Goal: Information Seeking & Learning: Learn about a topic

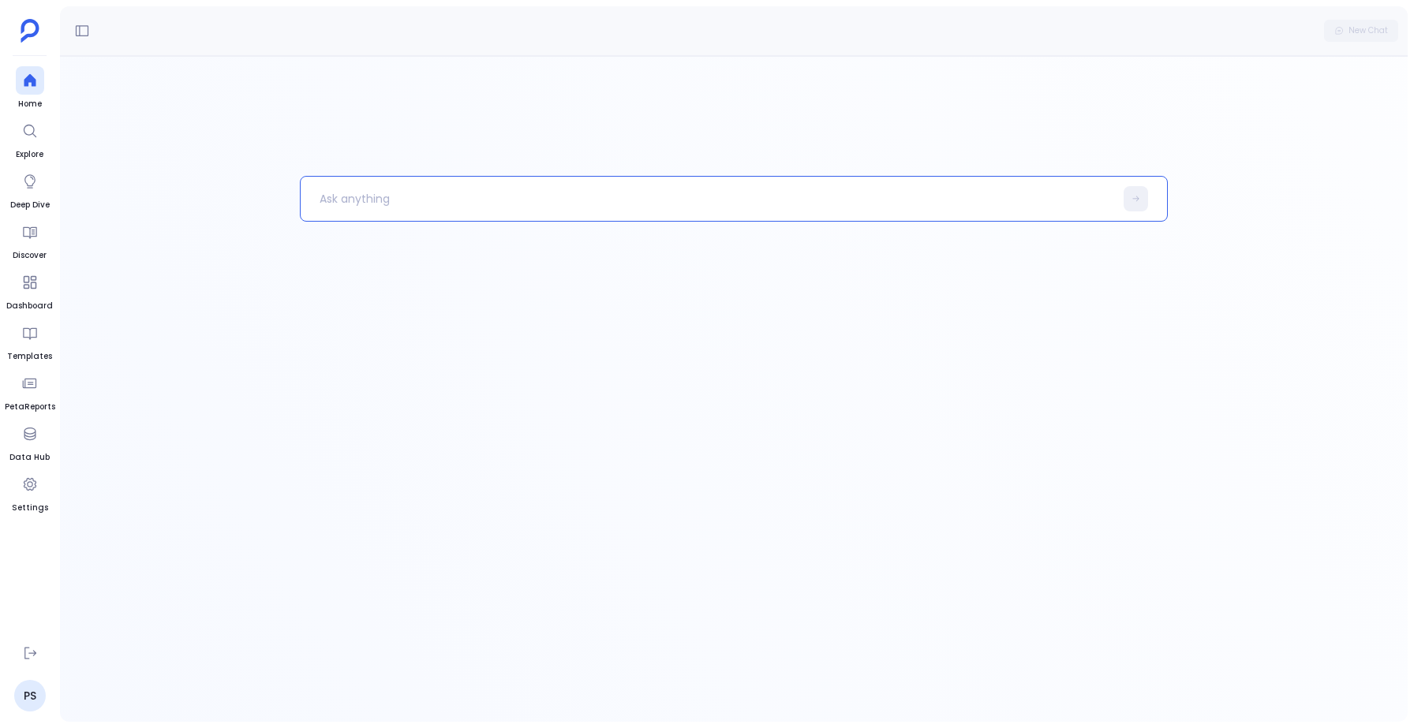
click at [349, 198] on p at bounding box center [707, 198] width 813 height 41
click at [24, 196] on link "Deep Dive" at bounding box center [29, 189] width 39 height 44
click at [34, 439] on icon at bounding box center [30, 434] width 16 height 16
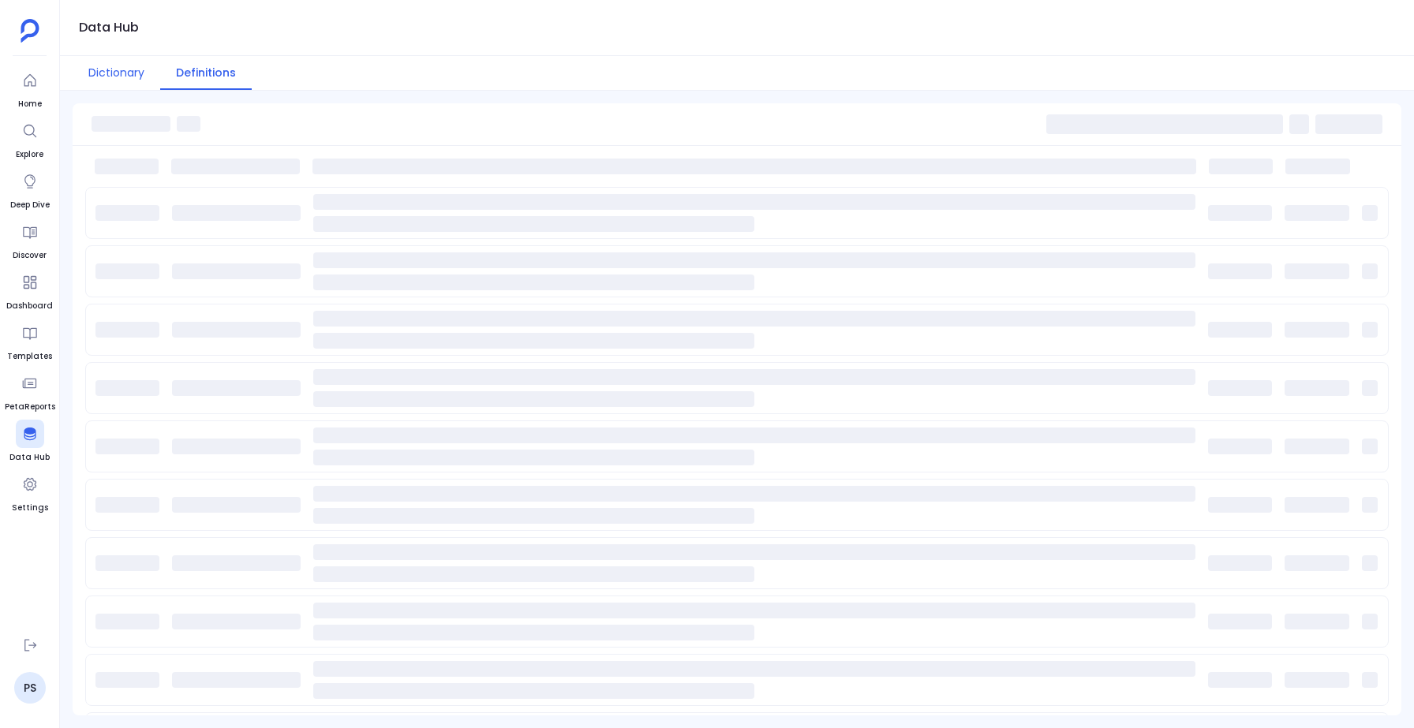
click at [106, 71] on button "Dictionary" at bounding box center [117, 73] width 88 height 34
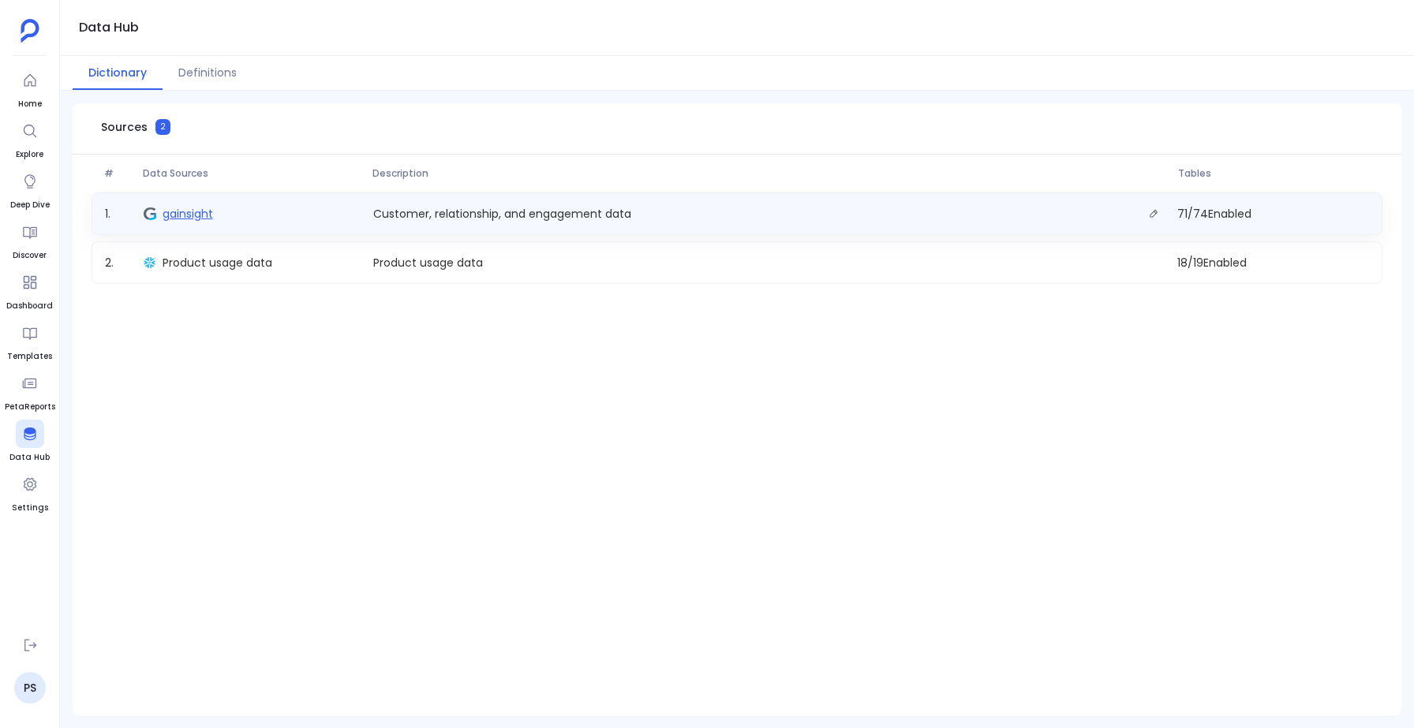
click at [199, 211] on span "gainsight" at bounding box center [187, 214] width 50 height 16
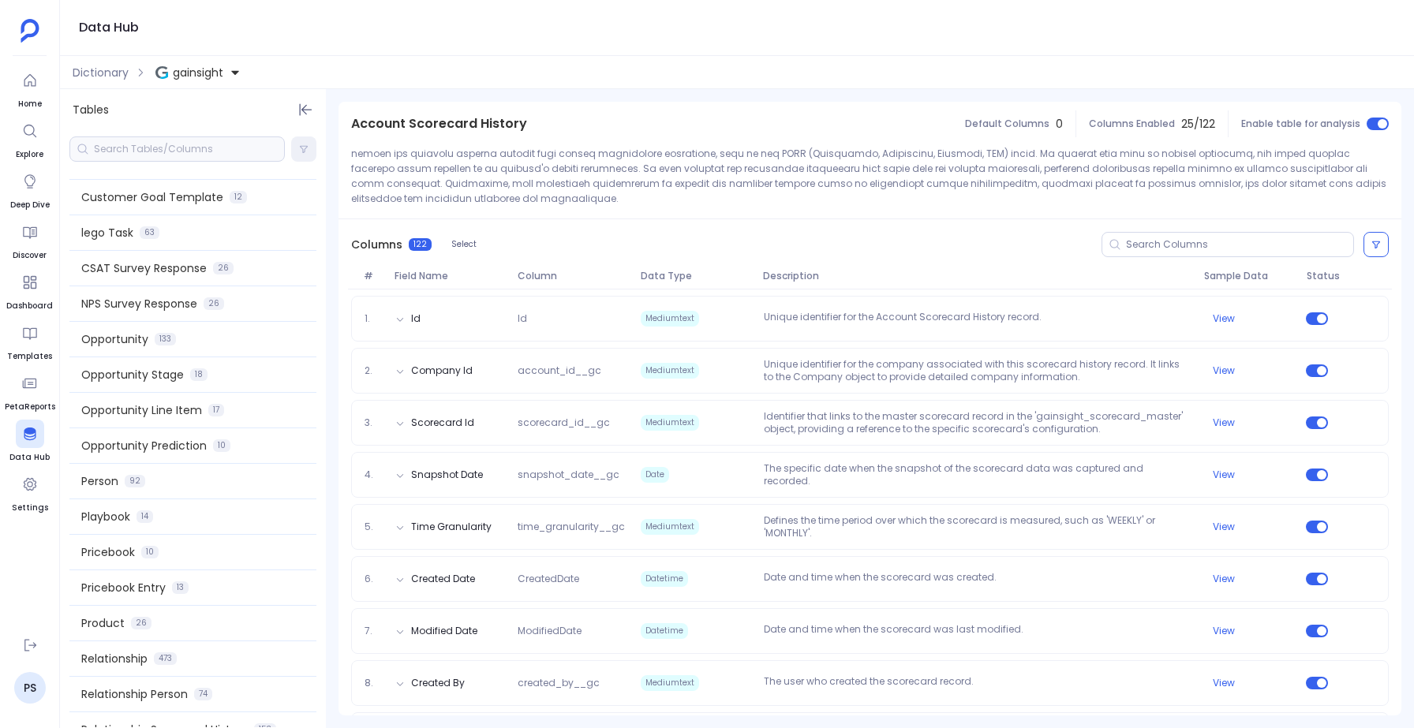
scroll to position [2079, 0]
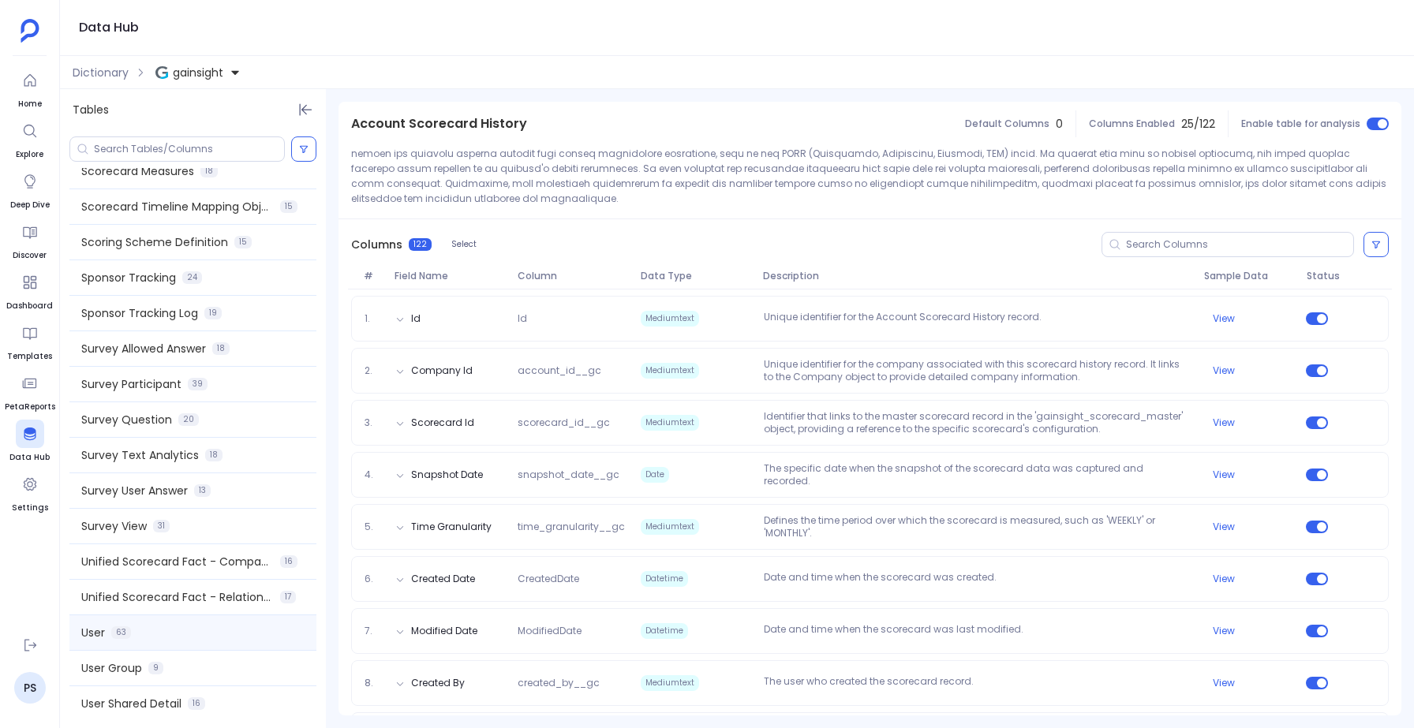
click at [136, 634] on div "User 63" at bounding box center [192, 632] width 247 height 35
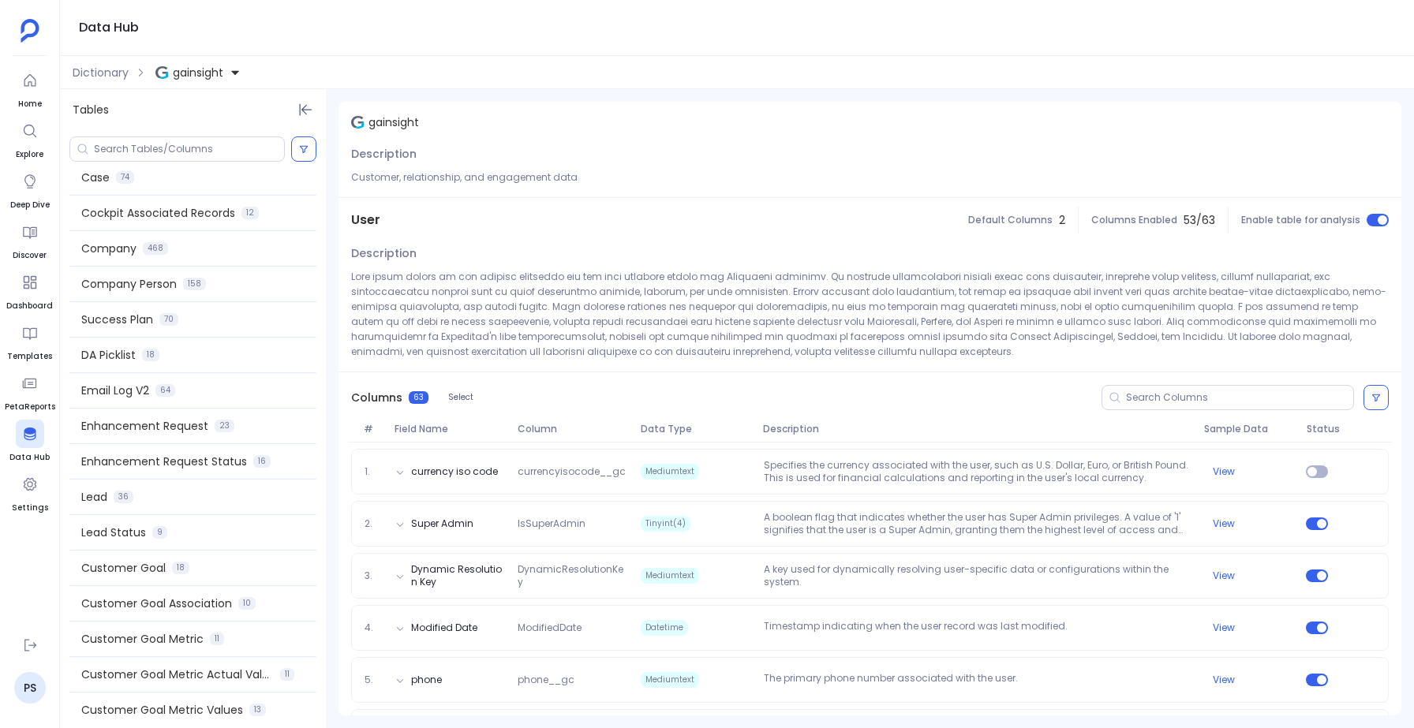
scroll to position [590, 0]
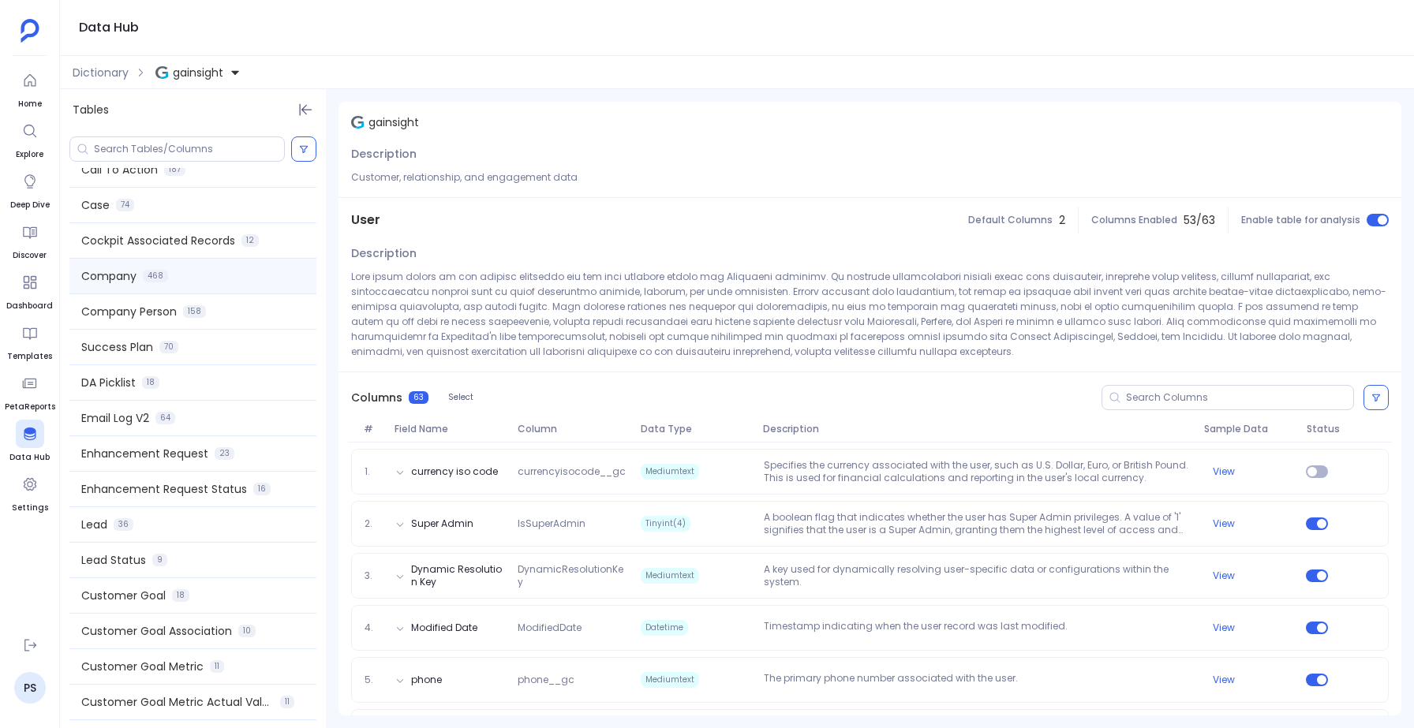
click at [129, 289] on div "Company 468" at bounding box center [192, 276] width 247 height 35
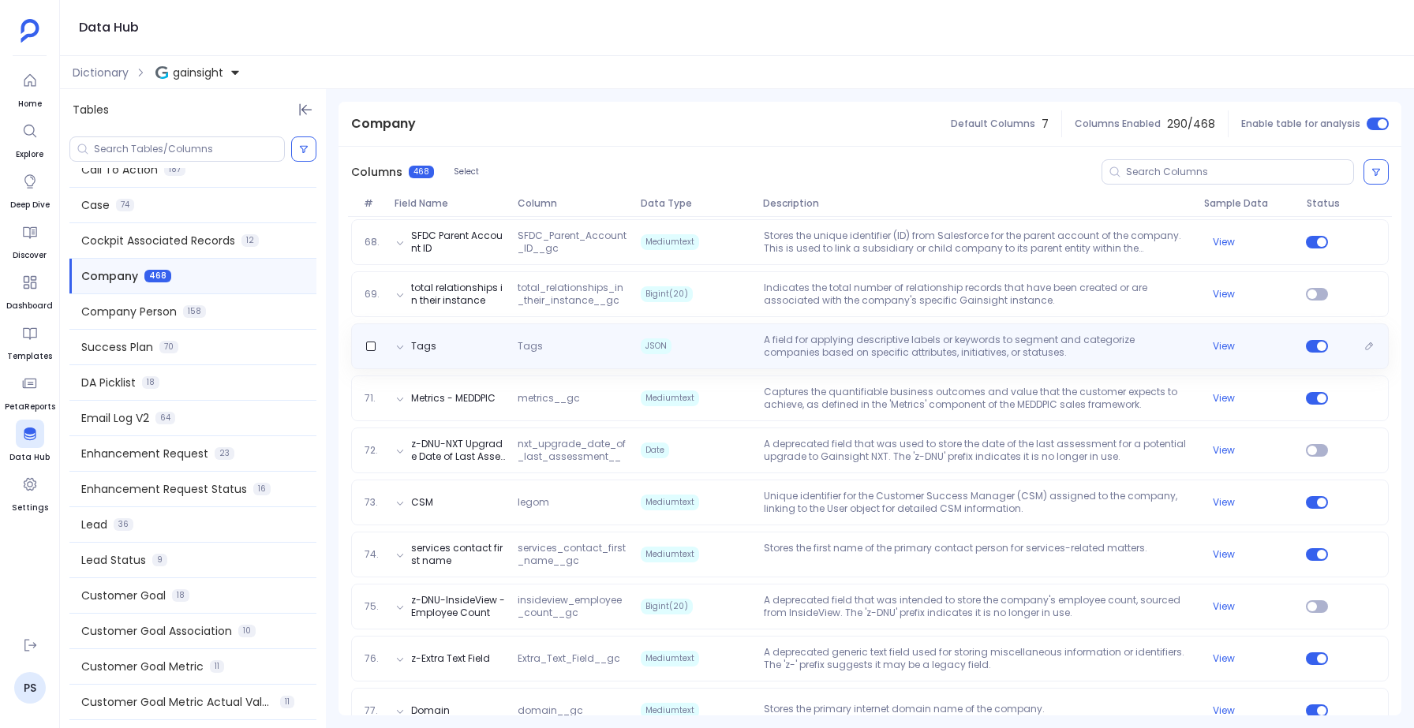
scroll to position [3717, 0]
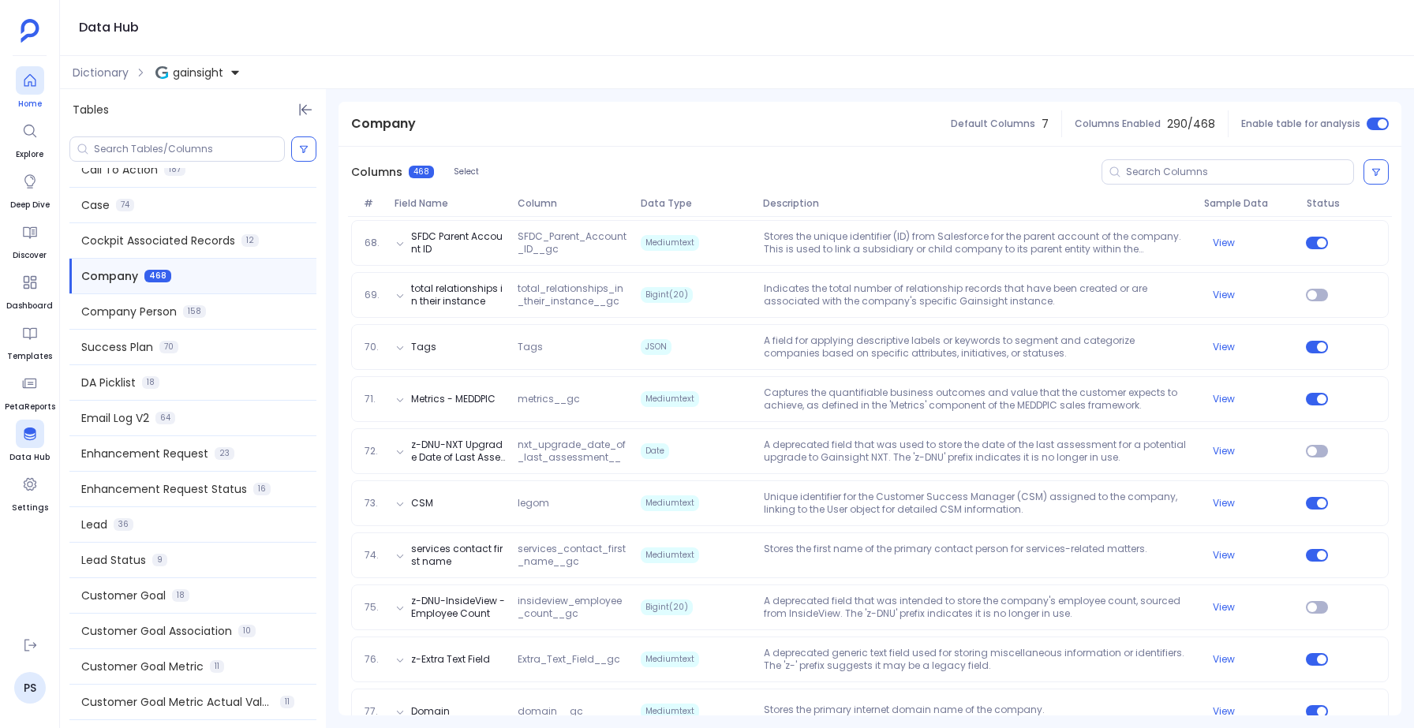
click at [26, 96] on link "Home" at bounding box center [30, 88] width 28 height 44
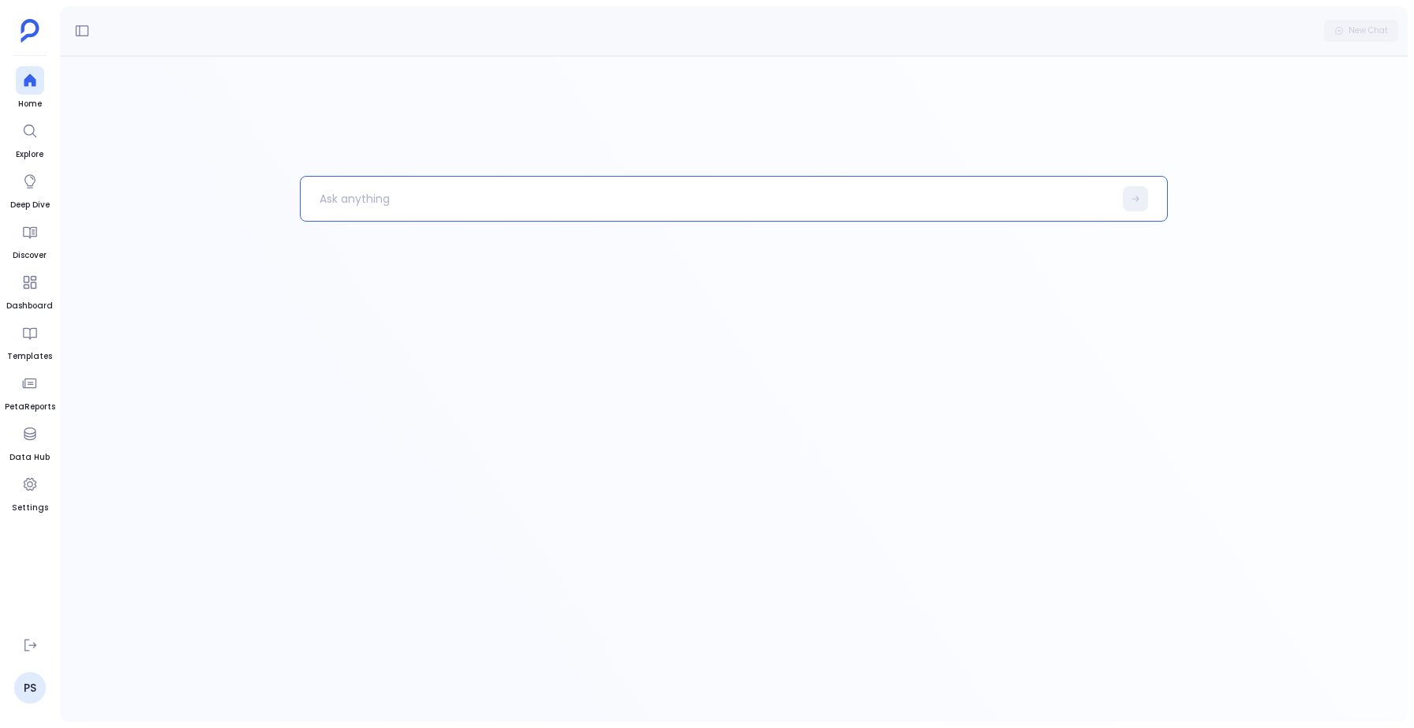
click at [376, 189] on p at bounding box center [707, 198] width 812 height 41
click at [22, 434] on icon at bounding box center [30, 434] width 16 height 16
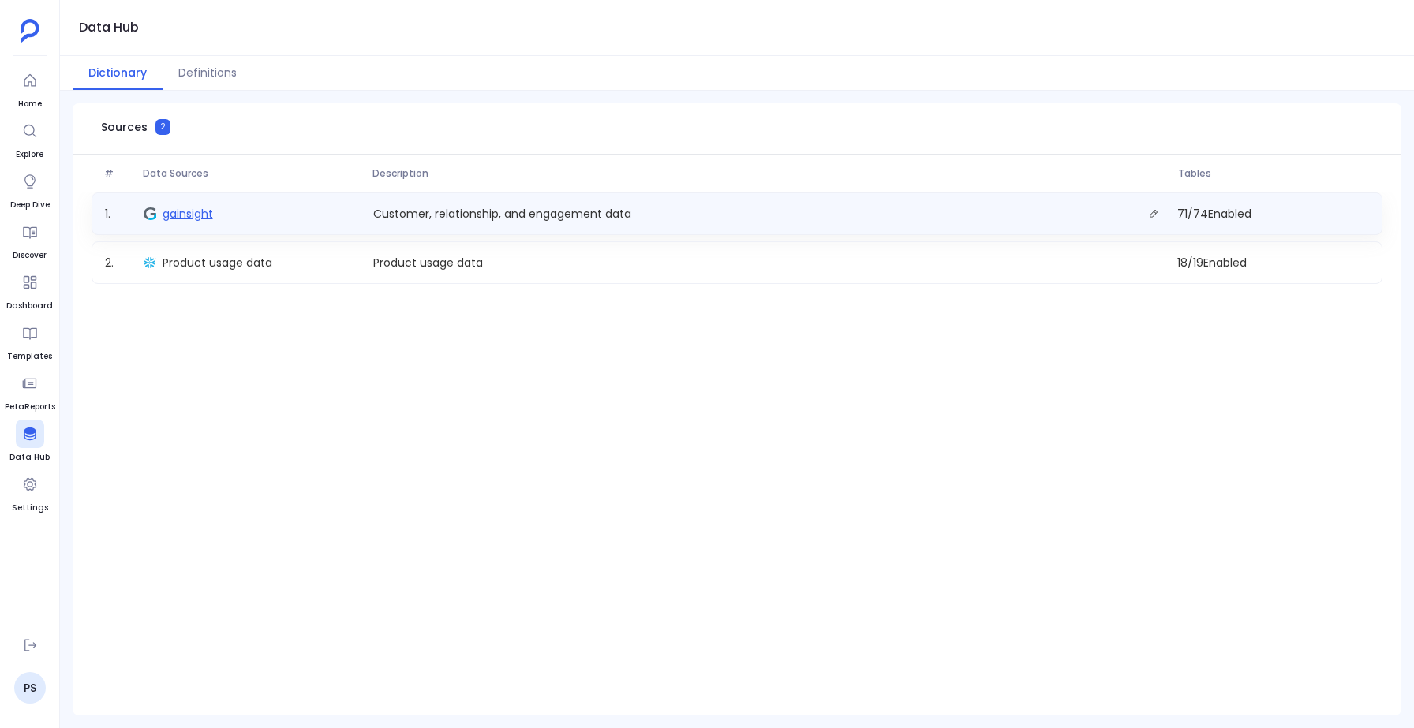
click at [208, 213] on span "gainsight" at bounding box center [187, 214] width 50 height 16
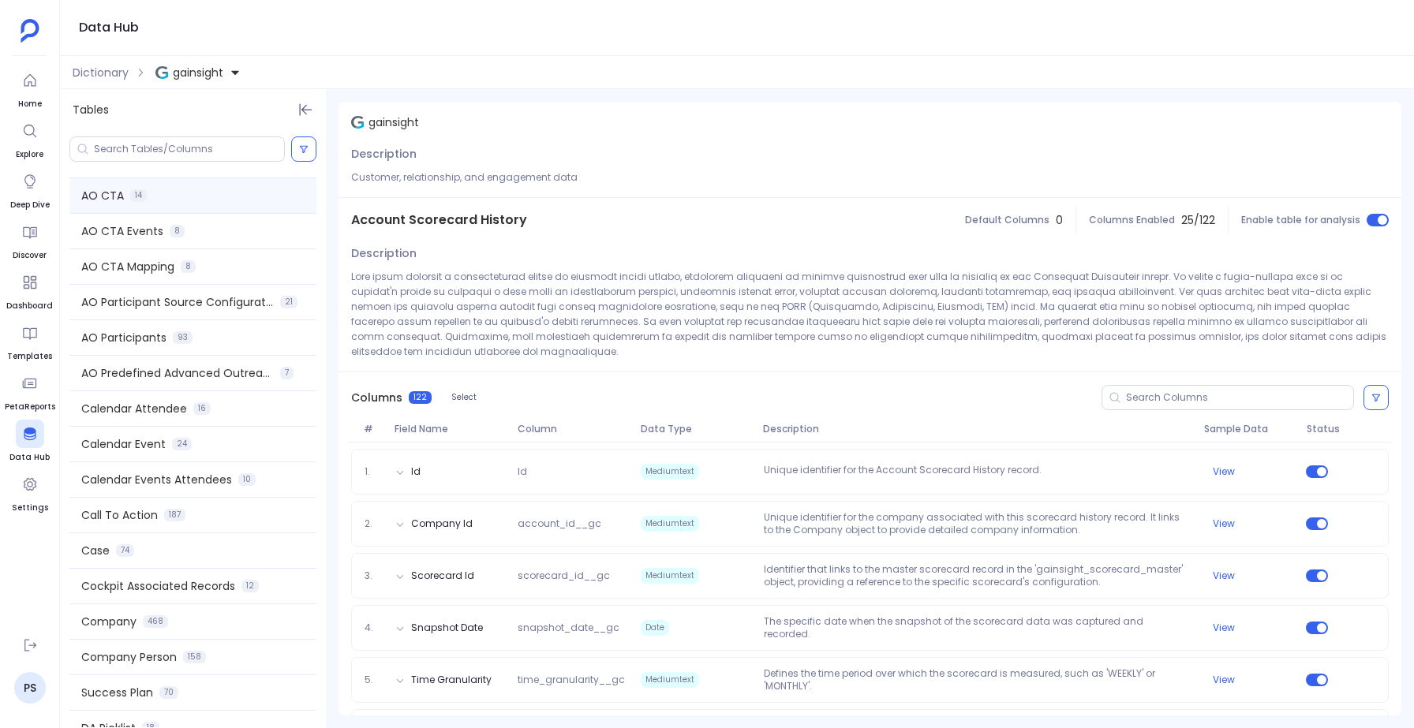
scroll to position [245, 0]
click at [120, 623] on span "Company" at bounding box center [108, 621] width 55 height 16
